Goal: Transaction & Acquisition: Download file/media

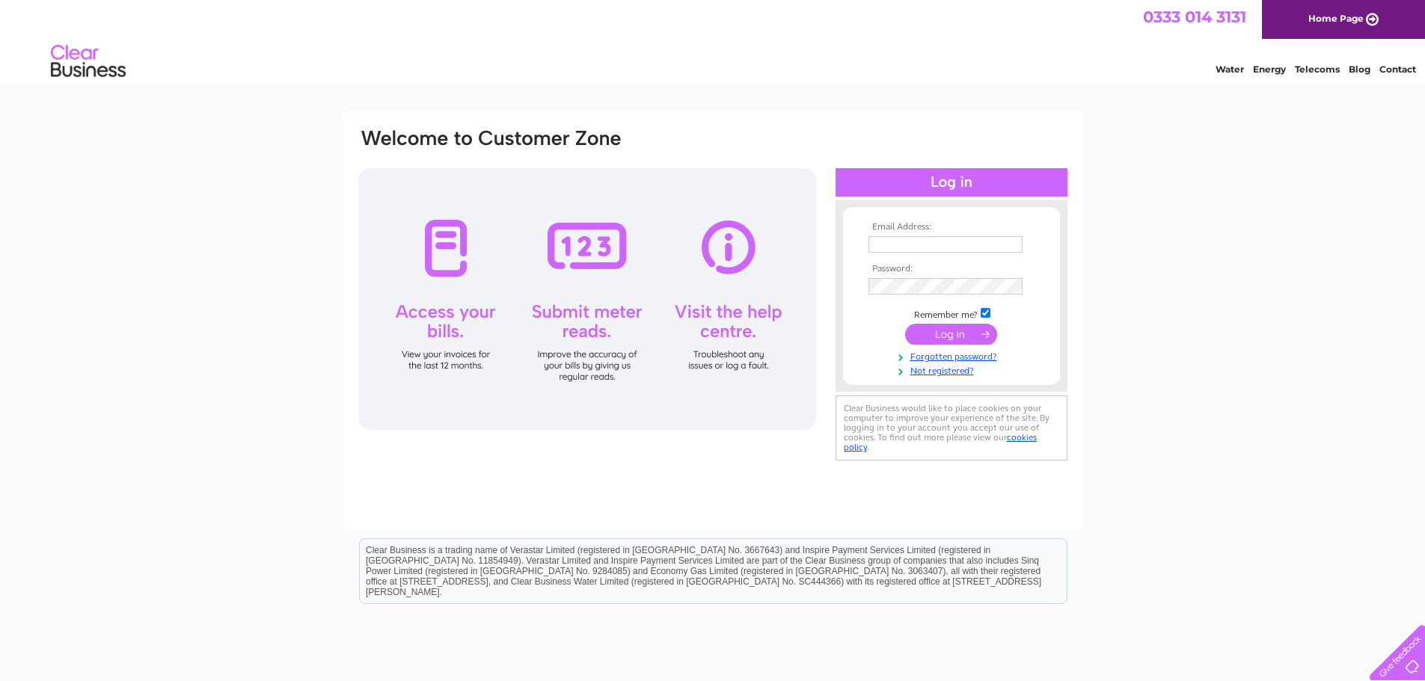
click at [877, 245] on input "text" at bounding box center [945, 244] width 154 height 16
drag, startPoint x: 1268, startPoint y: 420, endPoint x: 1136, endPoint y: 381, distance: 138.0
click at [1268, 419] on div "Email Address: Password:" at bounding box center [712, 449] width 1425 height 675
click at [888, 244] on input "text" at bounding box center [946, 245] width 156 height 18
type input "stay@coignashee.co.uk"
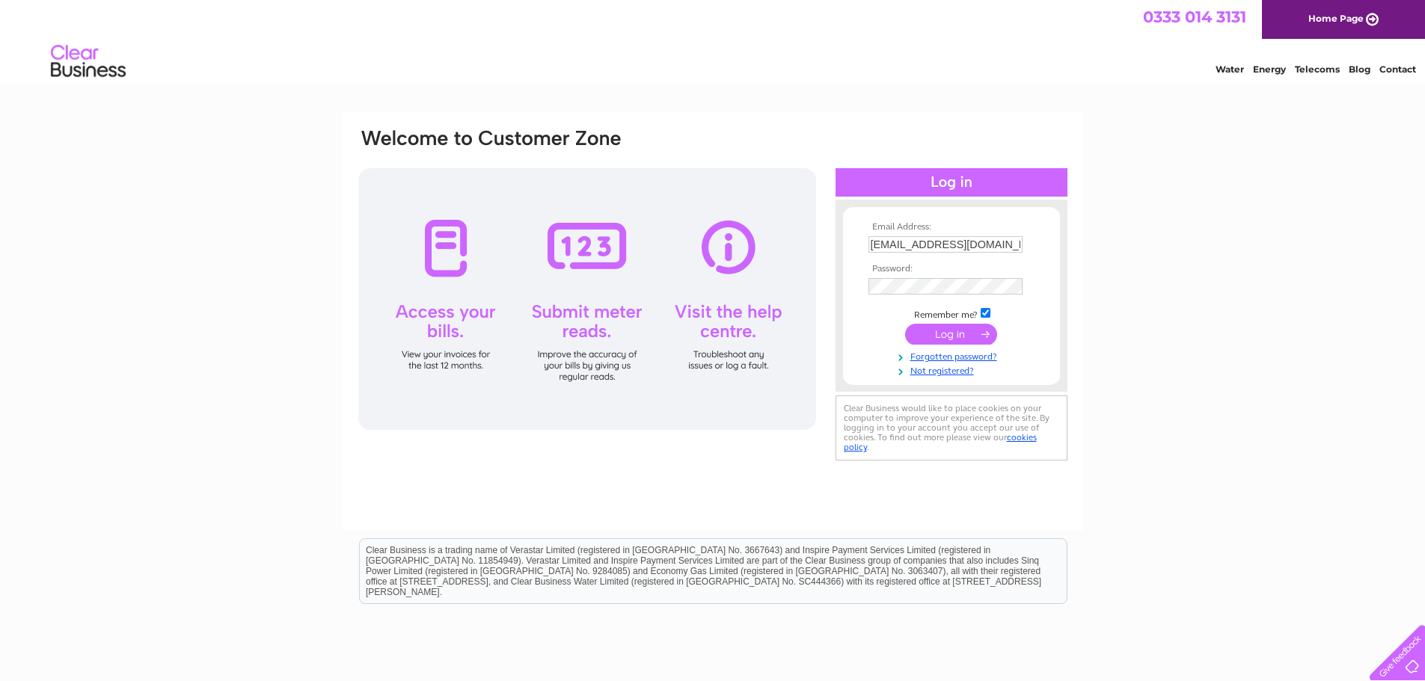
click at [935, 339] on input "submit" at bounding box center [951, 334] width 92 height 21
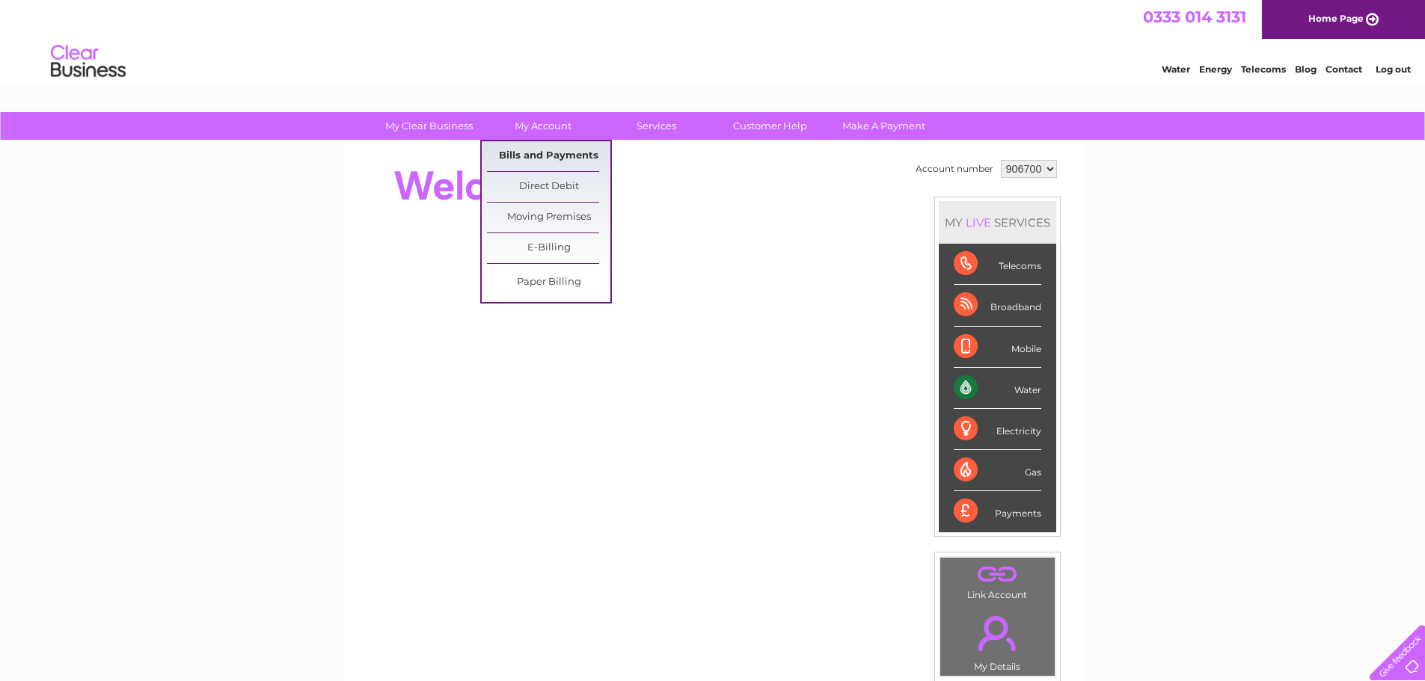
click at [554, 158] on link "Bills and Payments" at bounding box center [548, 156] width 123 height 30
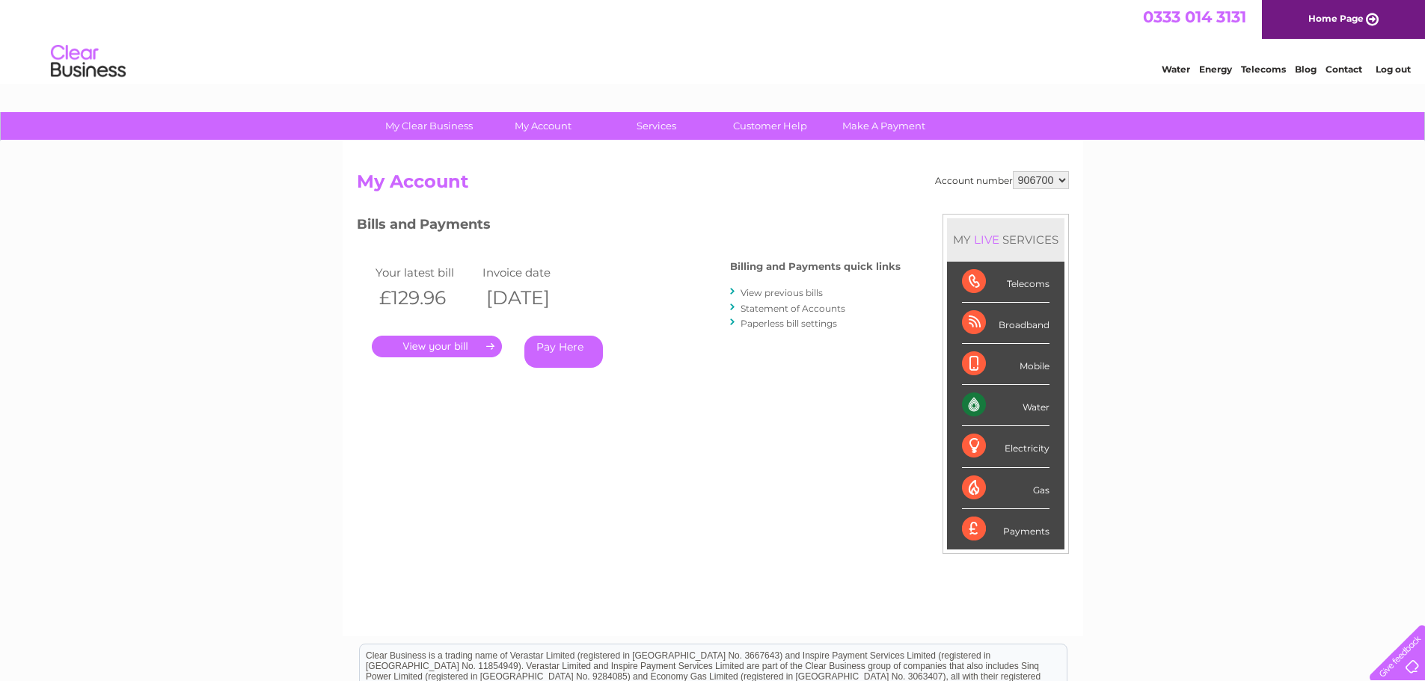
click at [794, 292] on link "View previous bills" at bounding box center [781, 292] width 82 height 11
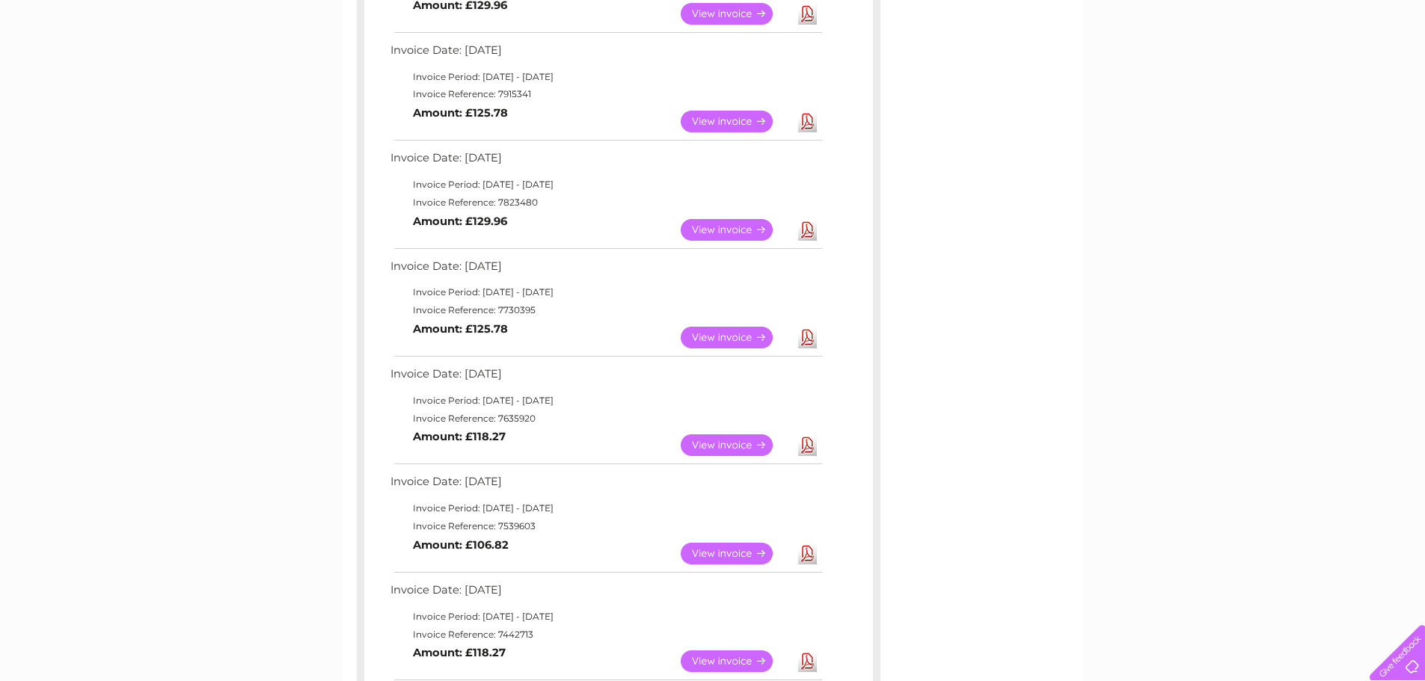
scroll to position [374, 0]
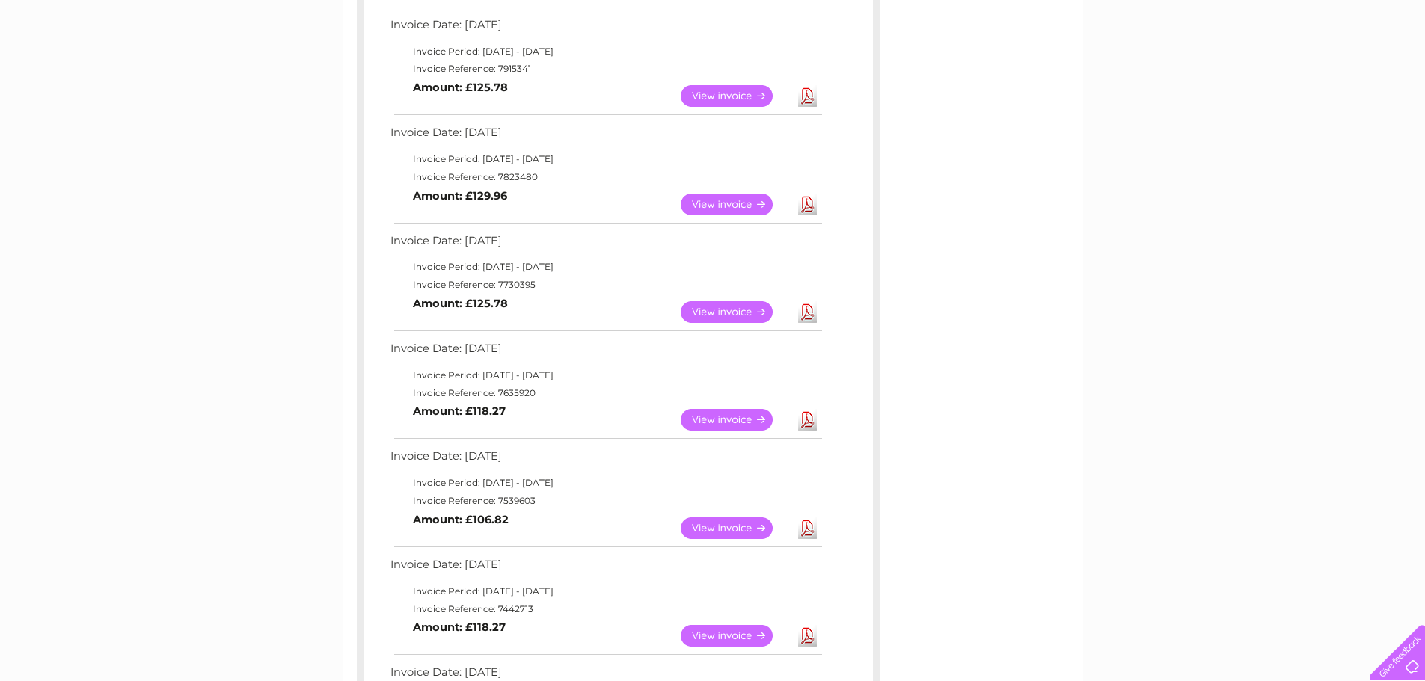
click at [737, 417] on link "View" at bounding box center [736, 420] width 110 height 22
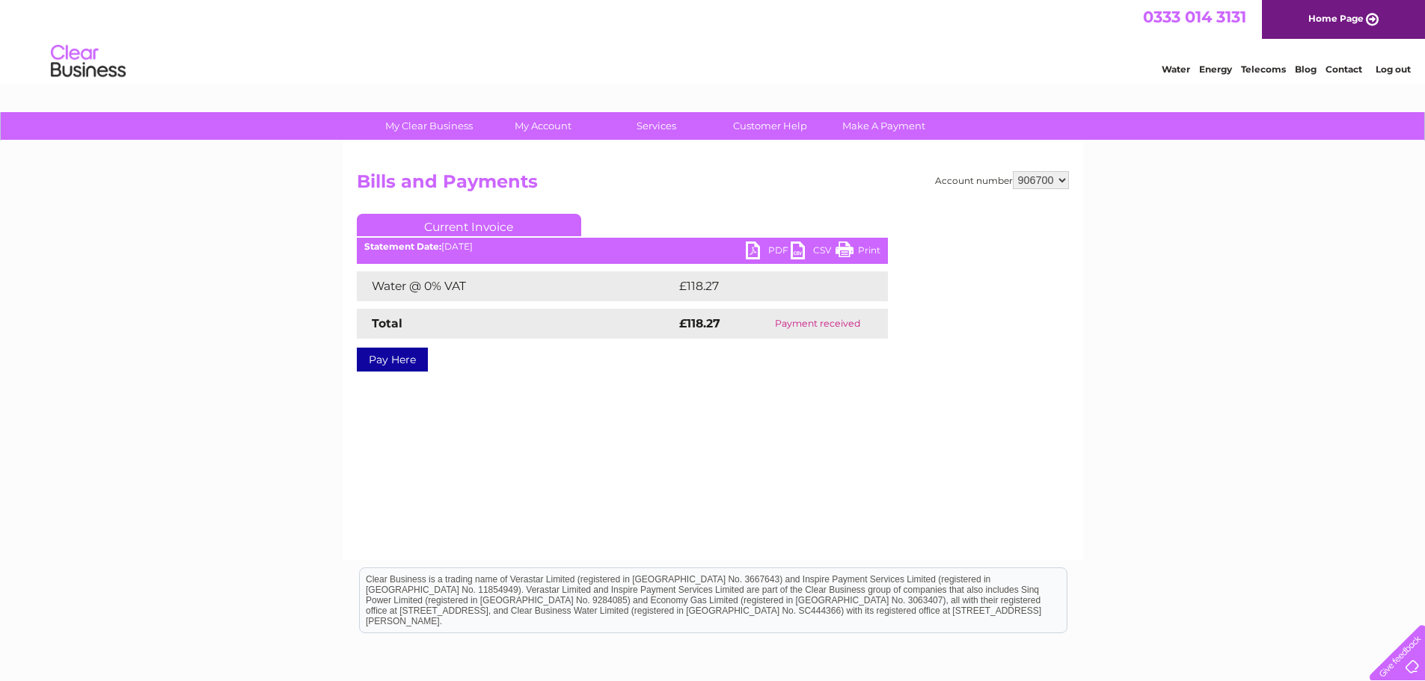
click at [752, 253] on link "PDF" at bounding box center [768, 253] width 45 height 22
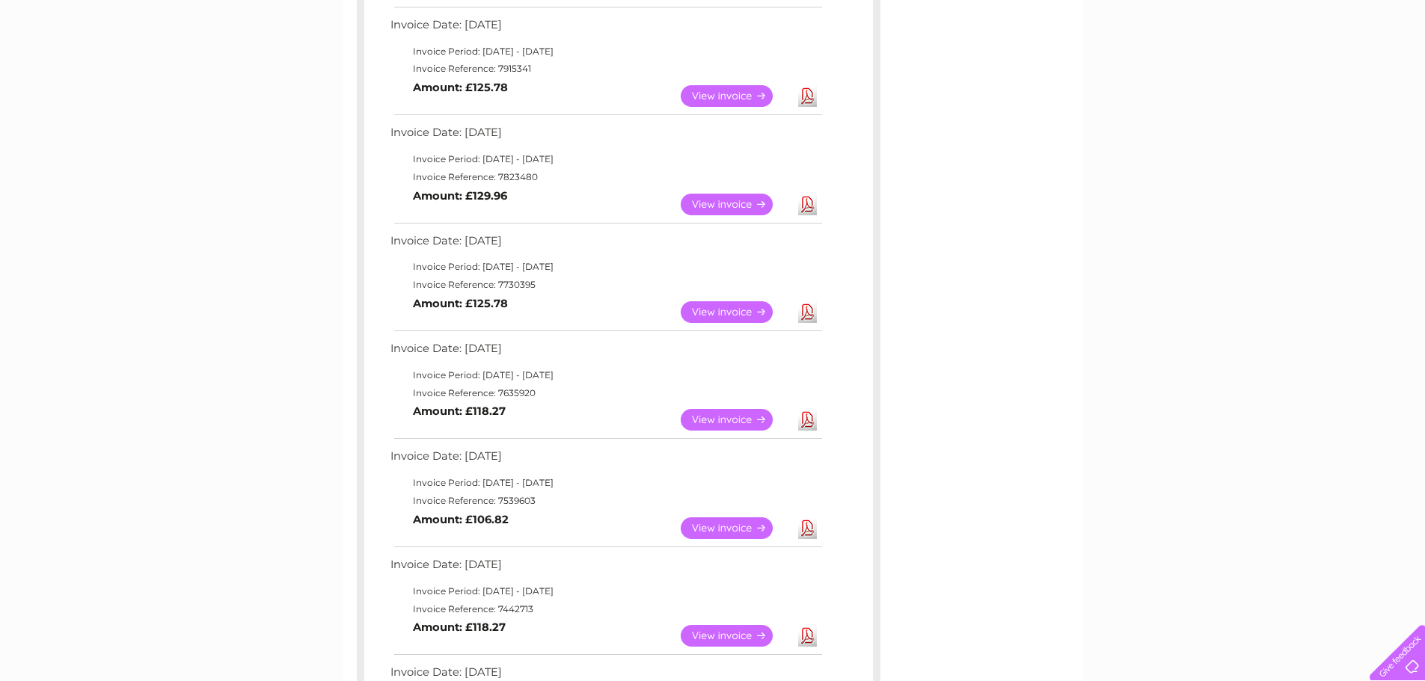
click at [807, 315] on link "Download" at bounding box center [807, 312] width 19 height 22
click at [807, 206] on link "Download" at bounding box center [807, 205] width 19 height 22
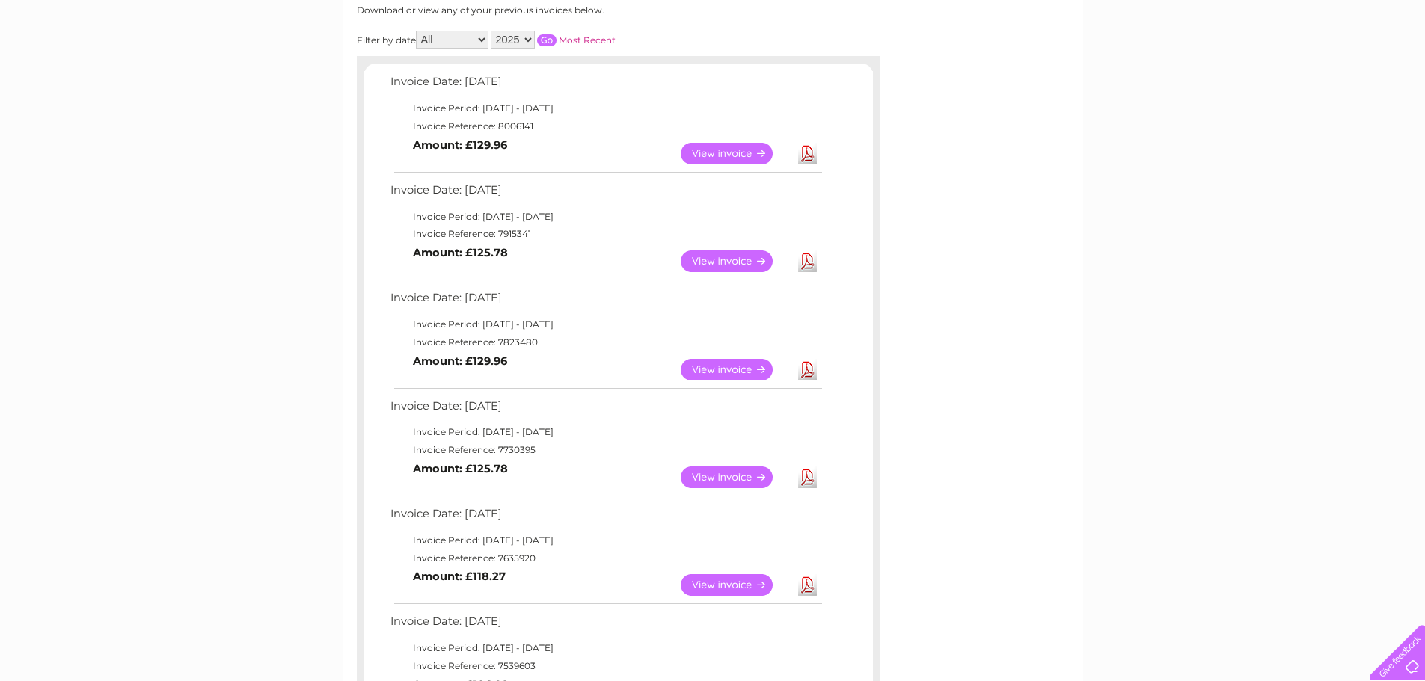
scroll to position [150, 0]
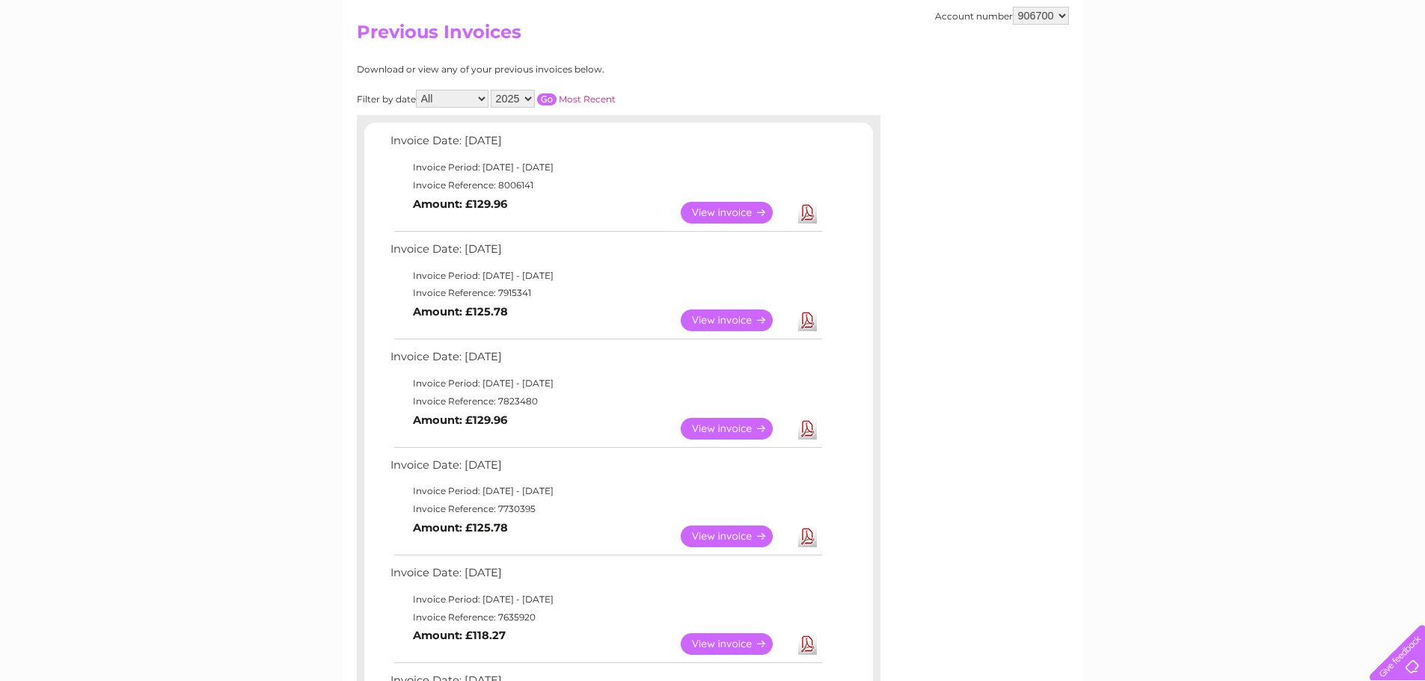
click at [811, 319] on link "Download" at bounding box center [807, 321] width 19 height 22
click at [807, 207] on link "Download" at bounding box center [807, 213] width 19 height 22
